Goal: Transaction & Acquisition: Subscribe to service/newsletter

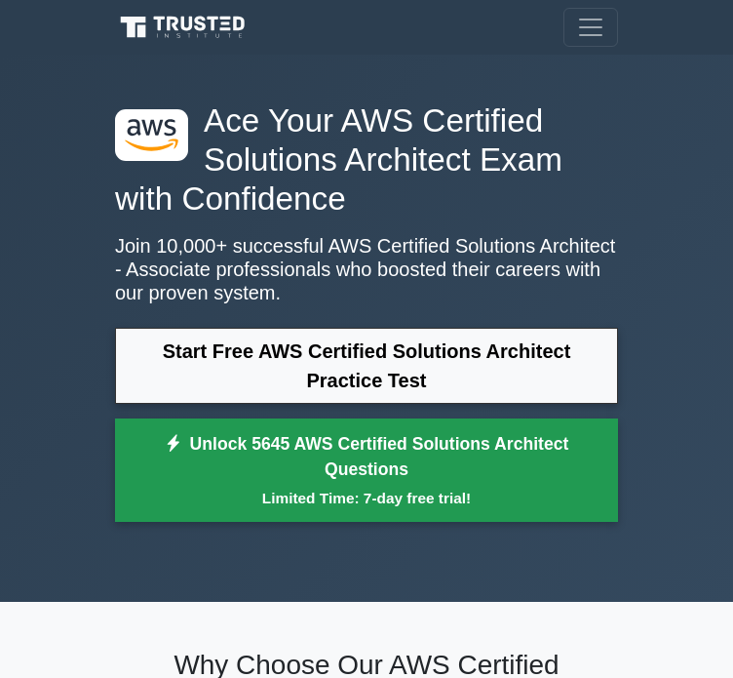
click at [236, 452] on link "Unlock 5645 AWS Certified Solutions Architect Questions Limited Time: 7-day fre…" at bounding box center [366, 469] width 503 height 103
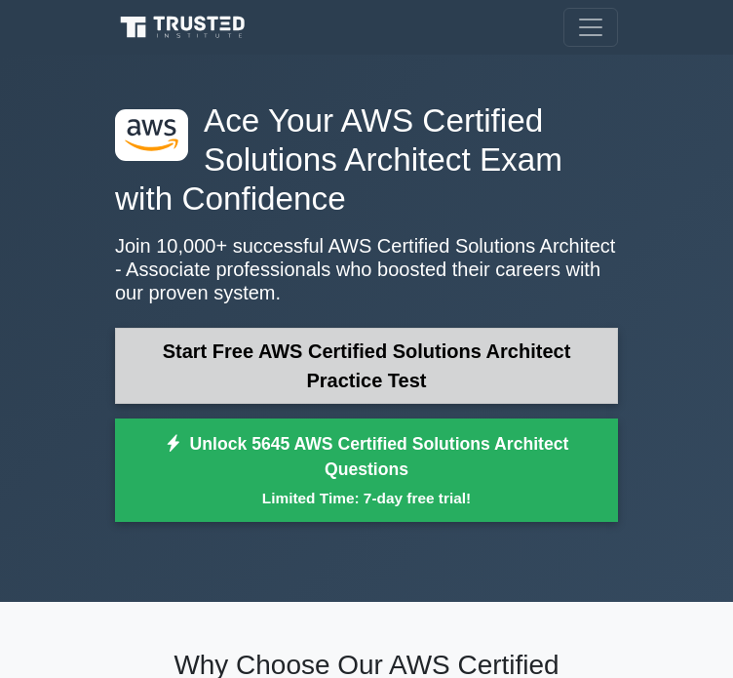
click at [294, 358] on link "Start Free AWS Certified Solutions Architect Practice Test" at bounding box center [366, 366] width 503 height 76
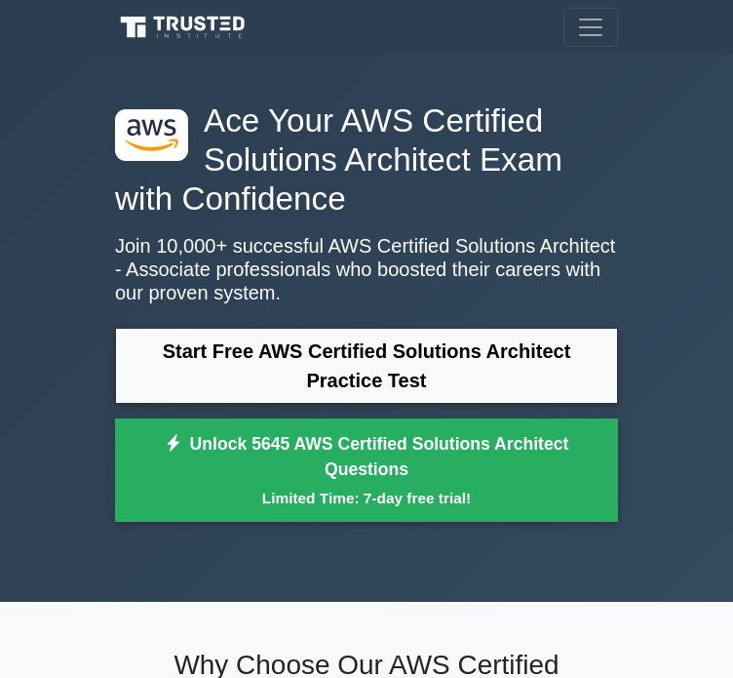
click at [612, 214] on h1 "Ace Your AWS Certified Solutions Architect Exam with Confidence" at bounding box center [366, 159] width 503 height 117
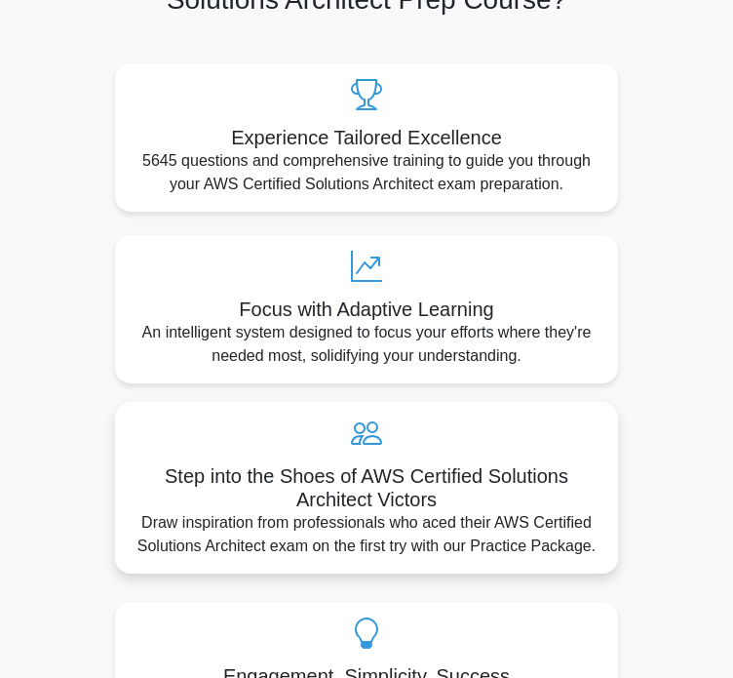
scroll to position [815, 0]
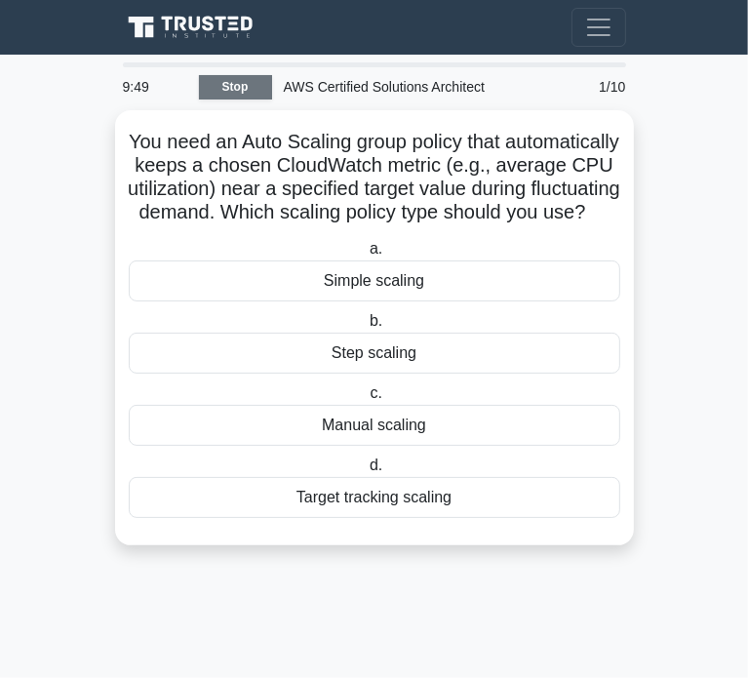
click at [214, 94] on link "Stop" at bounding box center [235, 87] width 73 height 24
